Goal: Transaction & Acquisition: Purchase product/service

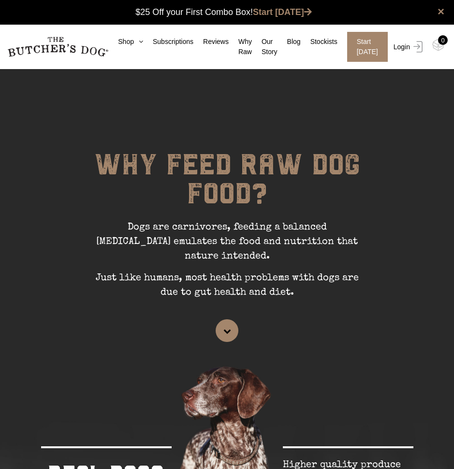
click at [402, 47] on link "Login" at bounding box center [406, 47] width 31 height 30
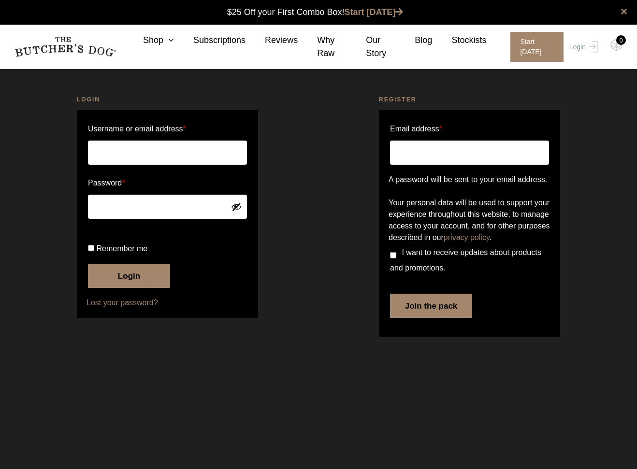
type input "jan@wbnd.com.au"
drag, startPoint x: 89, startPoint y: 283, endPoint x: 124, endPoint y: 290, distance: 35.2
click at [89, 251] on input "Remember me" at bounding box center [91, 248] width 6 height 6
checkbox input "true"
click at [135, 288] on button "Login" at bounding box center [129, 276] width 82 height 24
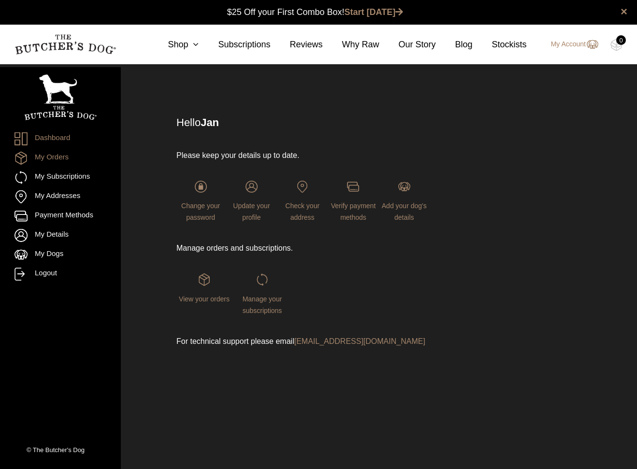
click at [56, 156] on link "My Orders" at bounding box center [60, 158] width 92 height 13
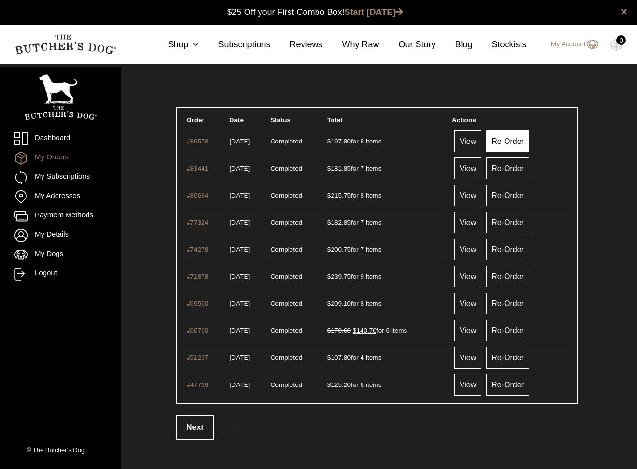
click at [517, 143] on link "Re-Order" at bounding box center [507, 141] width 43 height 22
click at [478, 142] on link "View" at bounding box center [467, 141] width 27 height 22
